Goal: Transaction & Acquisition: Purchase product/service

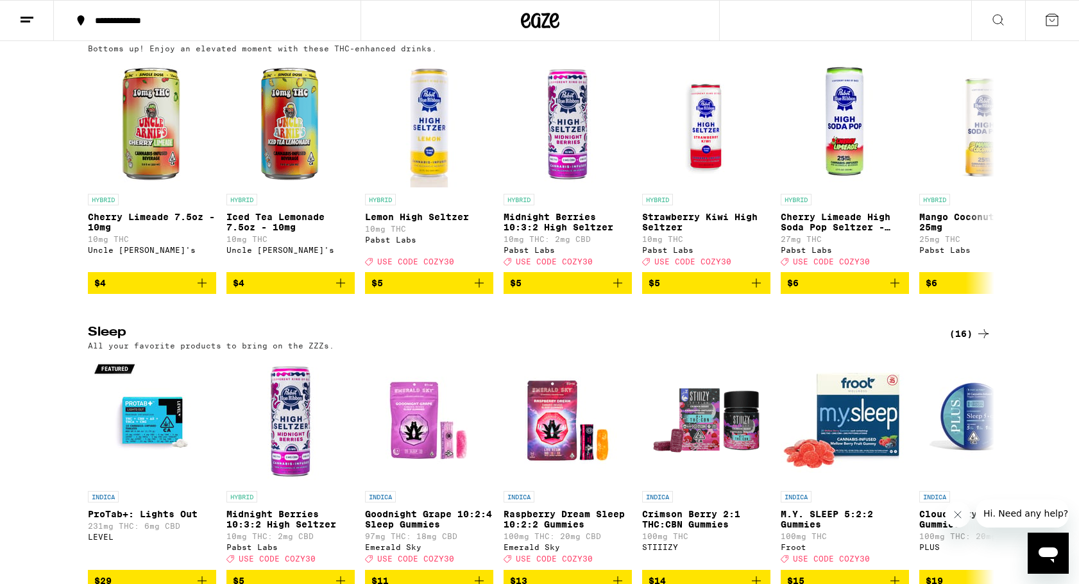
scroll to position [4949, 0]
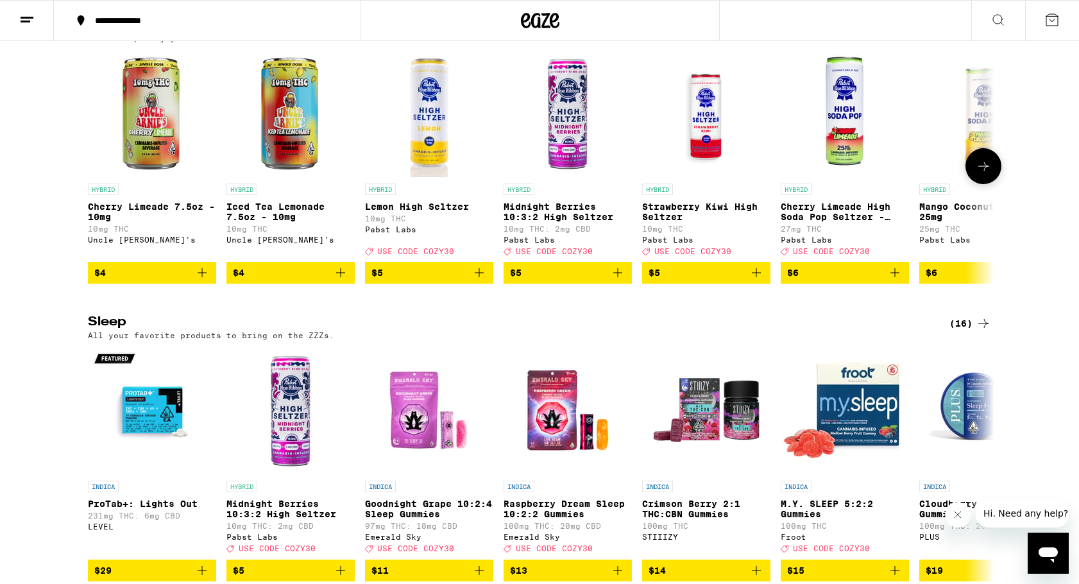
click at [979, 174] on icon at bounding box center [983, 166] width 15 height 15
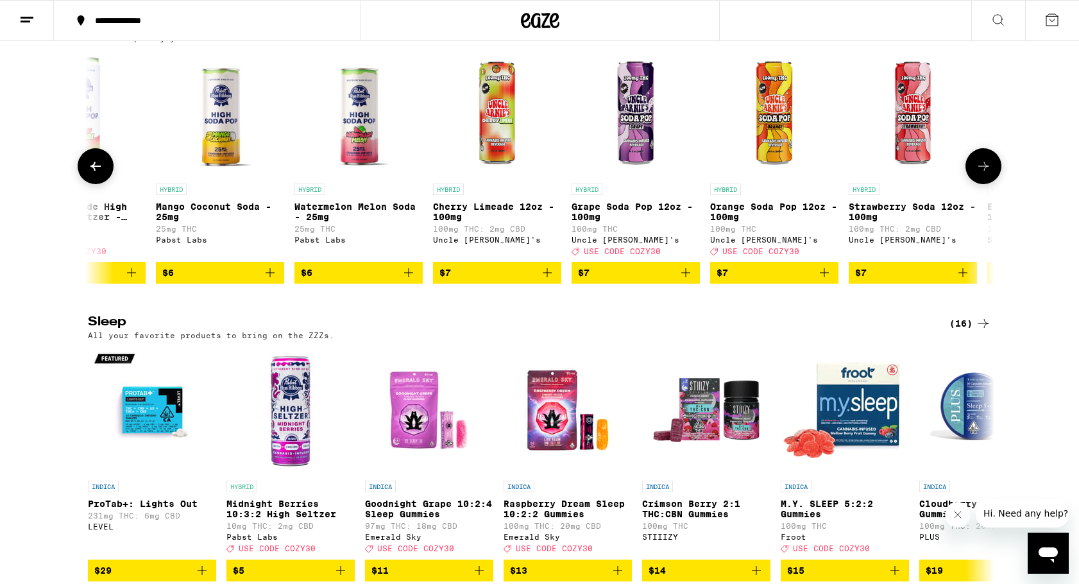
click at [979, 174] on icon at bounding box center [983, 166] width 15 height 15
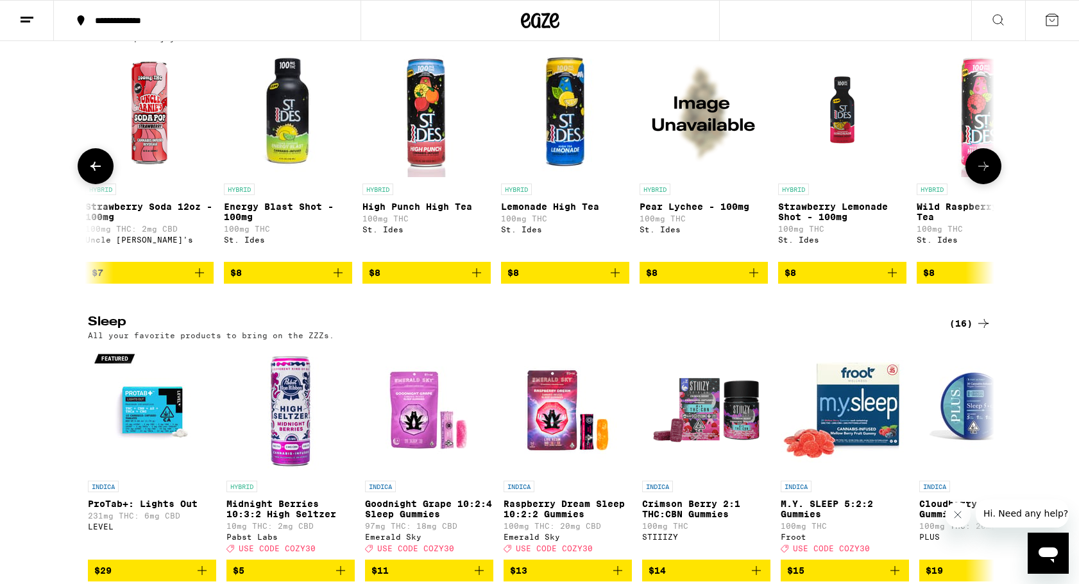
click at [979, 174] on icon at bounding box center [983, 166] width 15 height 15
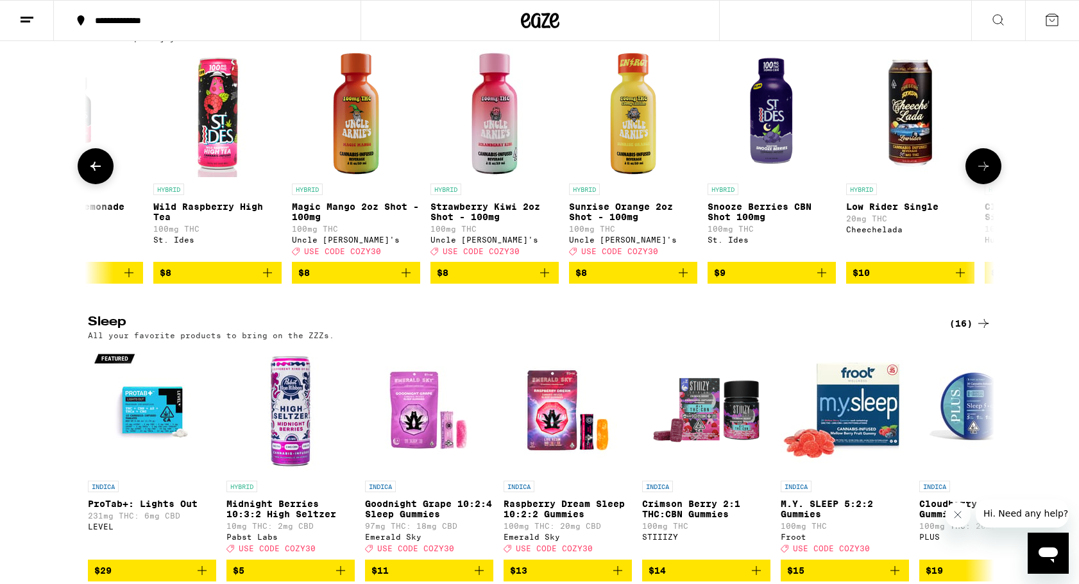
click at [979, 174] on icon at bounding box center [983, 166] width 15 height 15
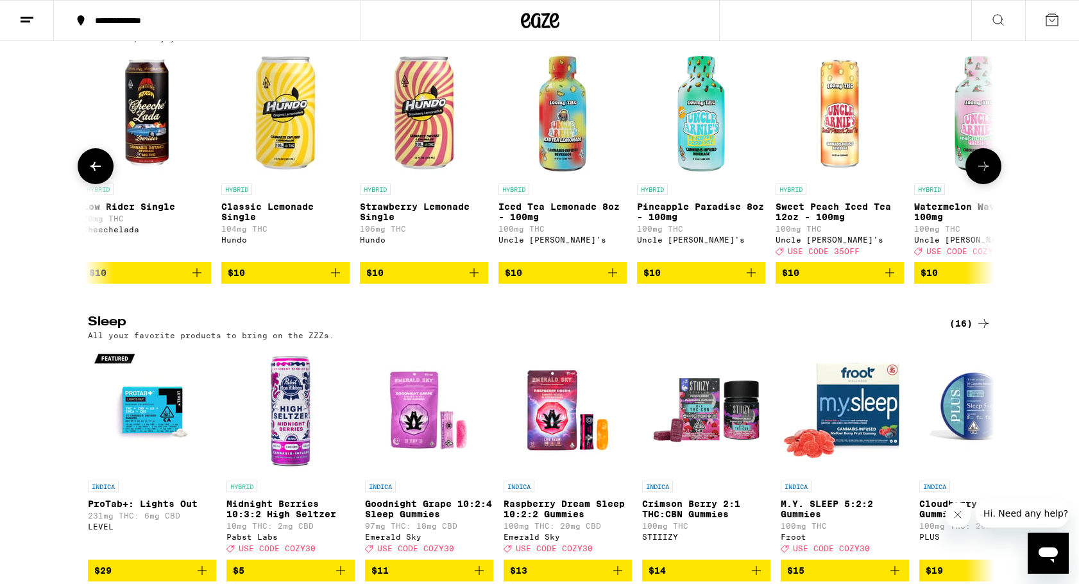
click at [979, 174] on icon at bounding box center [983, 166] width 15 height 15
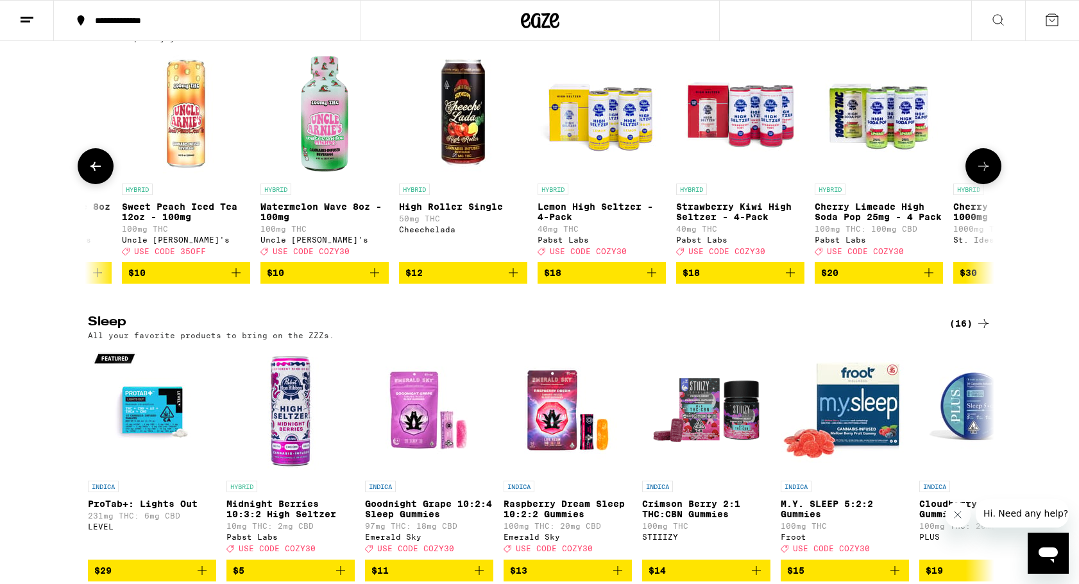
scroll to position [0, 3818]
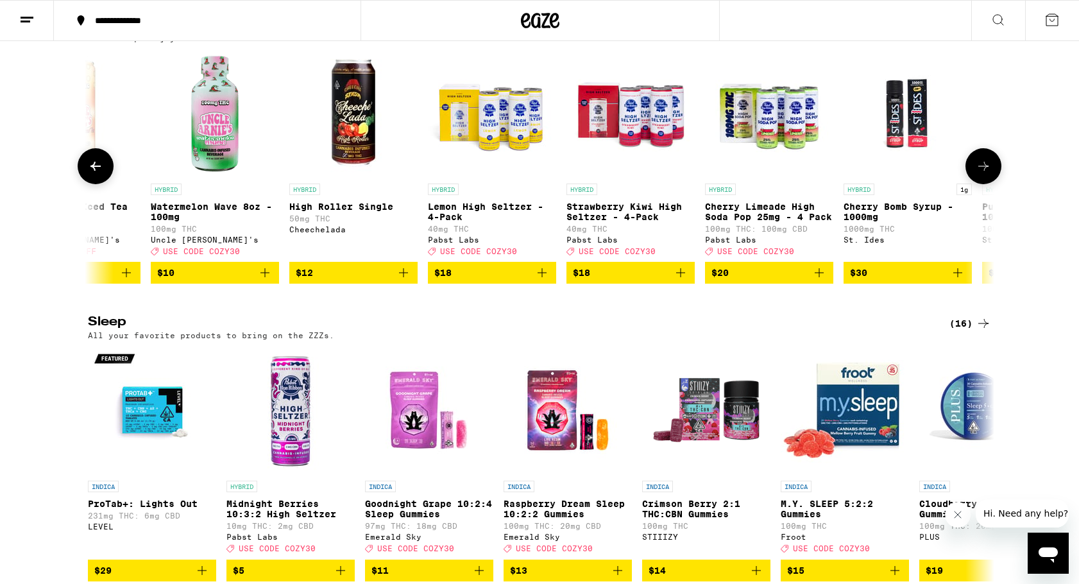
click at [985, 174] on icon at bounding box center [983, 166] width 15 height 15
